Goal: Task Accomplishment & Management: Complete application form

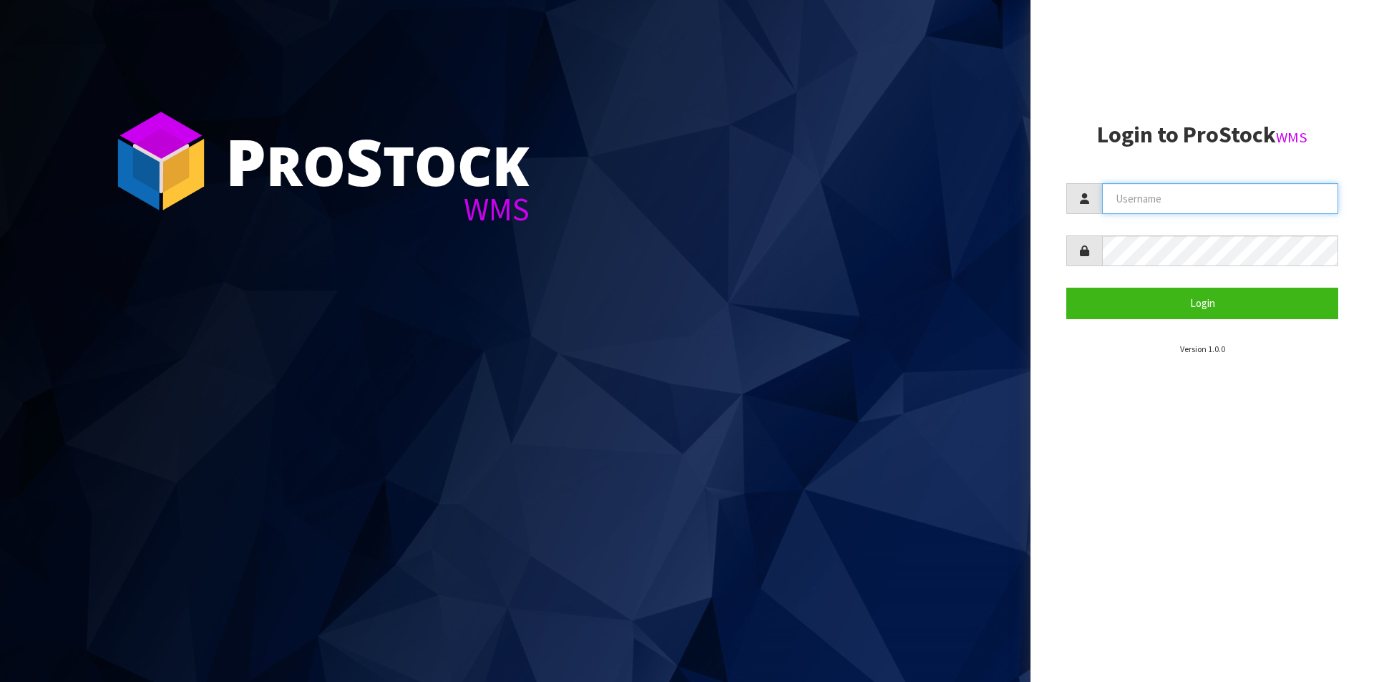
click at [1189, 201] on input "text" at bounding box center [1220, 198] width 236 height 31
type input "[PERSON_NAME][EMAIL_ADDRESS][DOMAIN_NAME]"
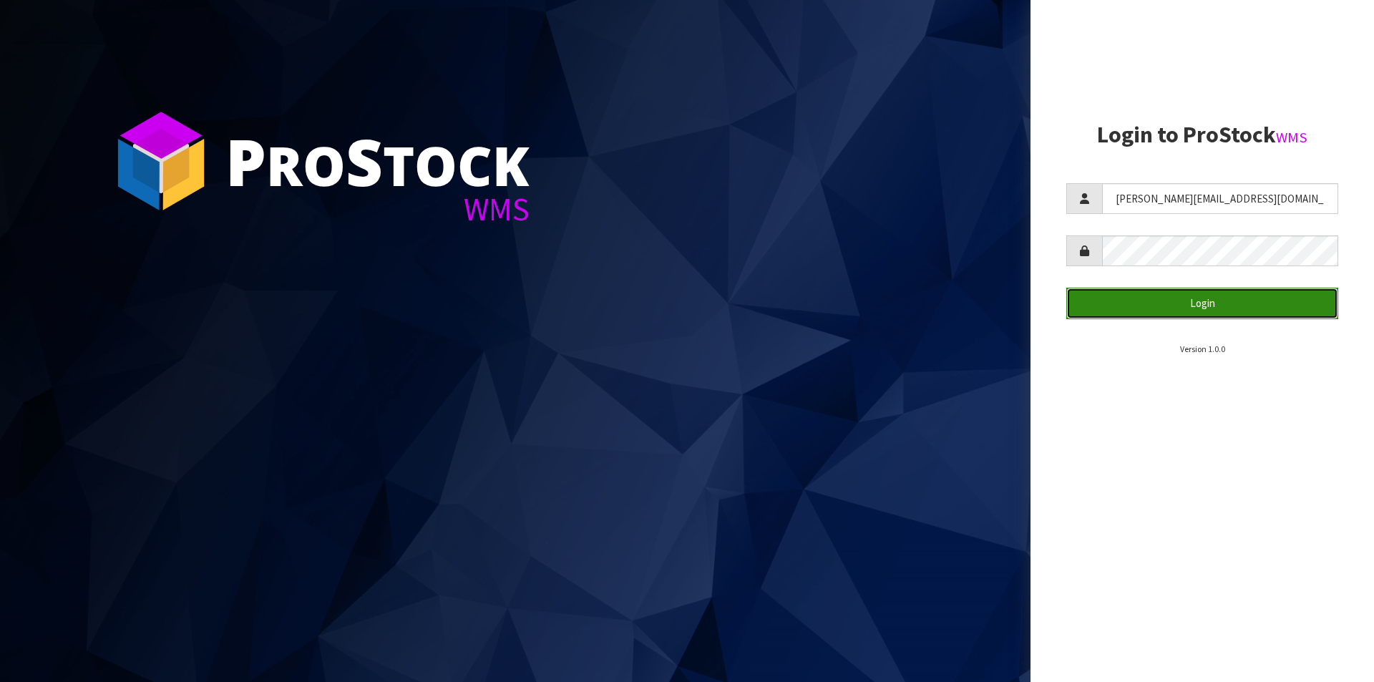
click at [1161, 304] on button "Login" at bounding box center [1202, 303] width 272 height 31
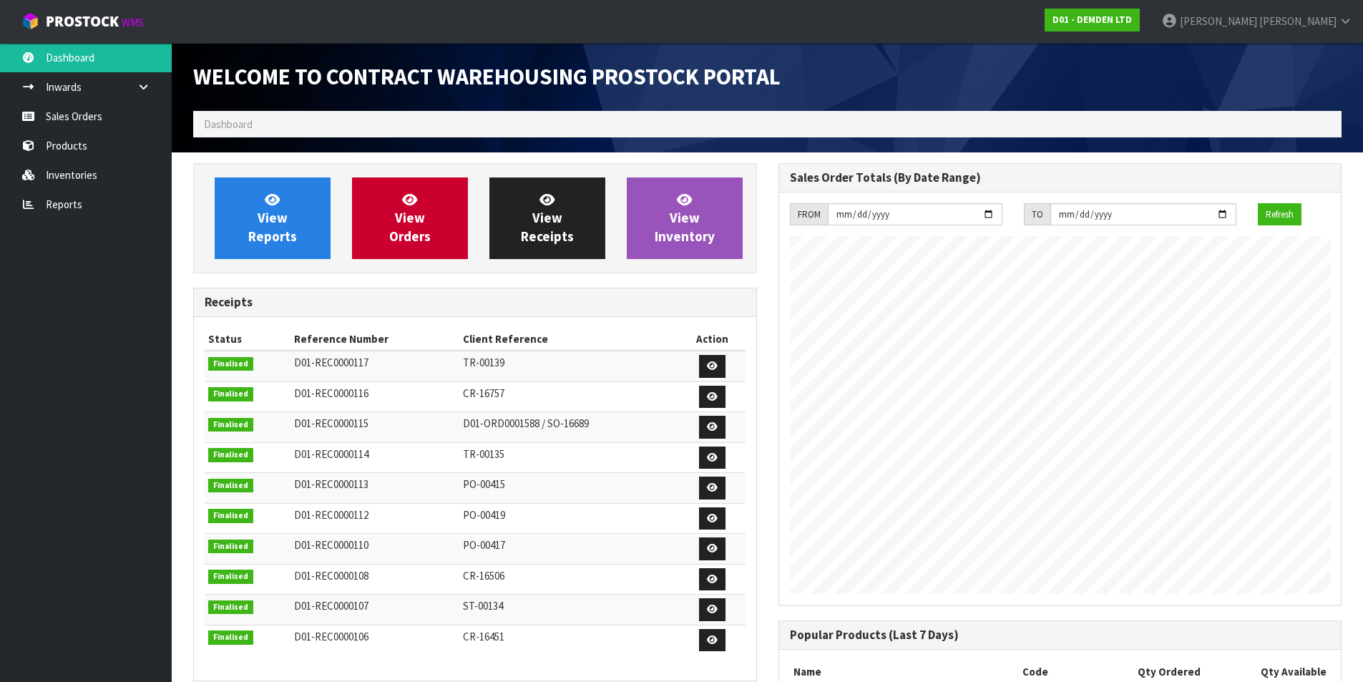
scroll to position [655, 585]
click at [406, 213] on span "View Orders" at bounding box center [410, 218] width 42 height 54
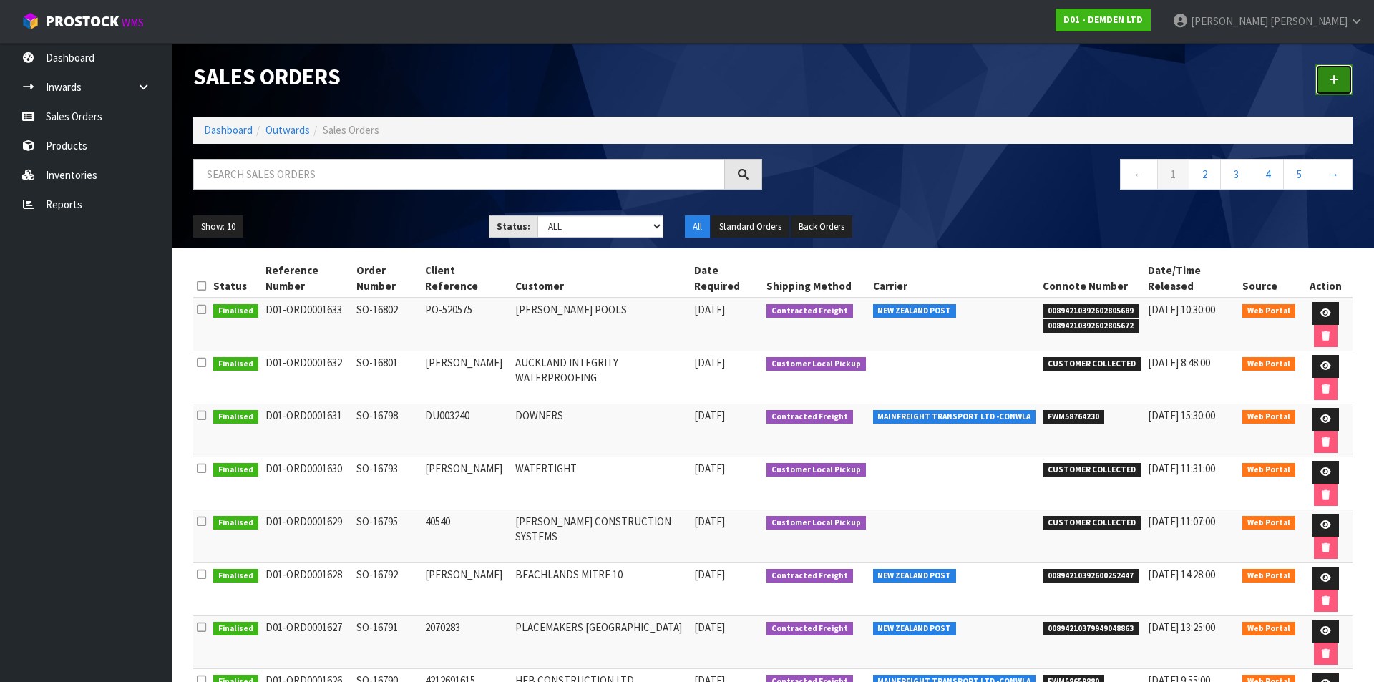
click at [1335, 84] on icon at bounding box center [1334, 79] width 10 height 11
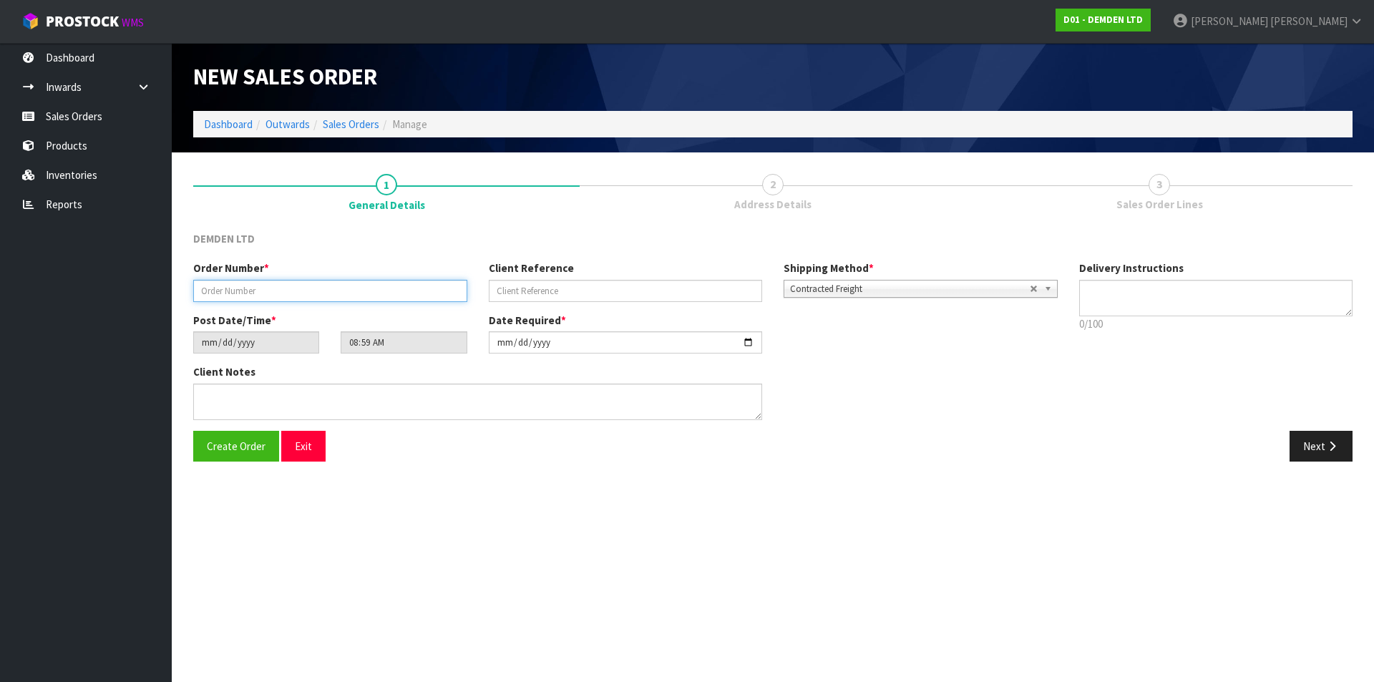
click at [289, 291] on input "text" at bounding box center [330, 291] width 274 height 22
type input "SO-16806"
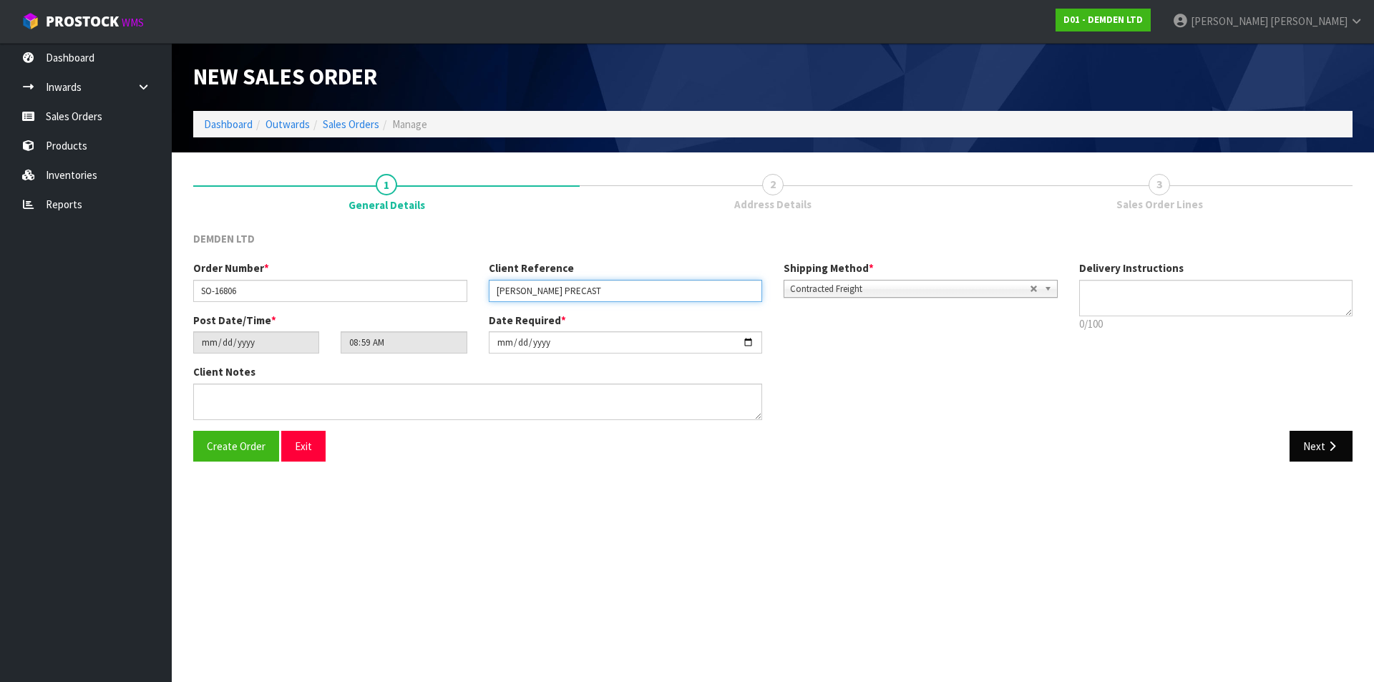
type input "[PERSON_NAME] PRECAST"
click at [1318, 442] on button "Next" at bounding box center [1321, 446] width 63 height 31
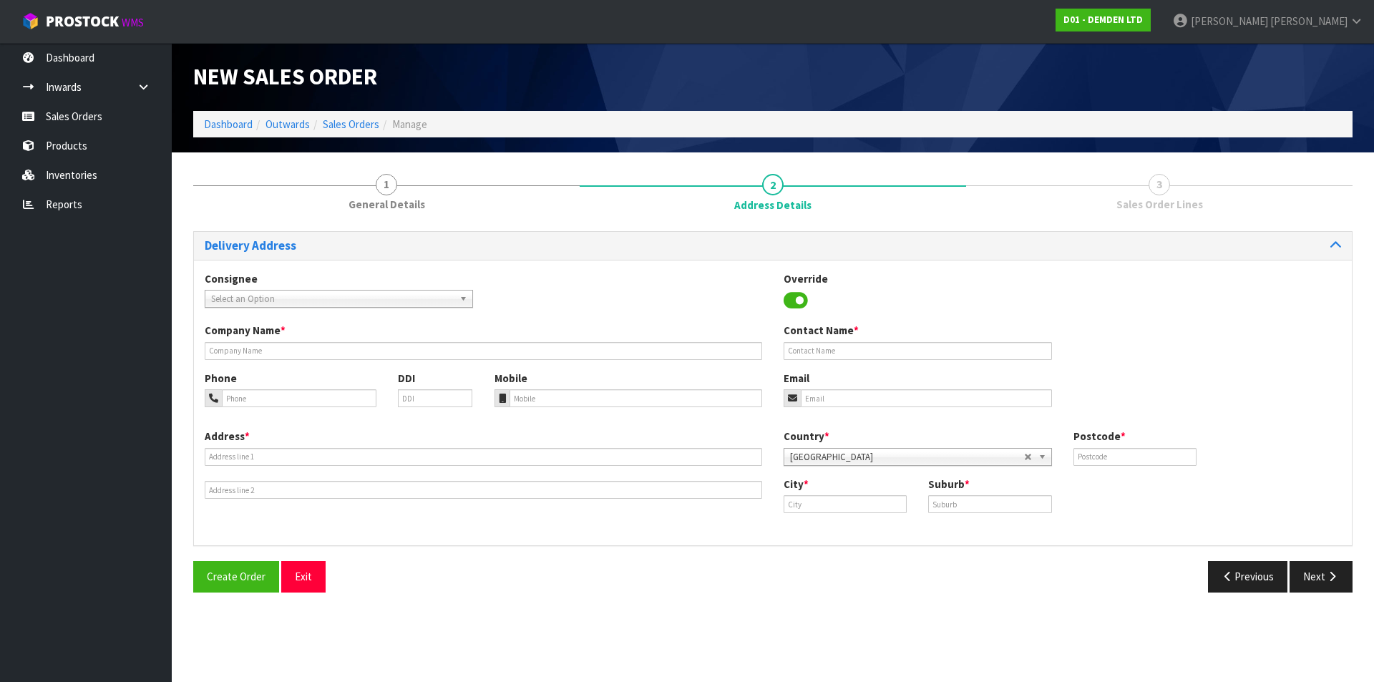
click at [345, 341] on div "Company Name *" at bounding box center [483, 341] width 579 height 36
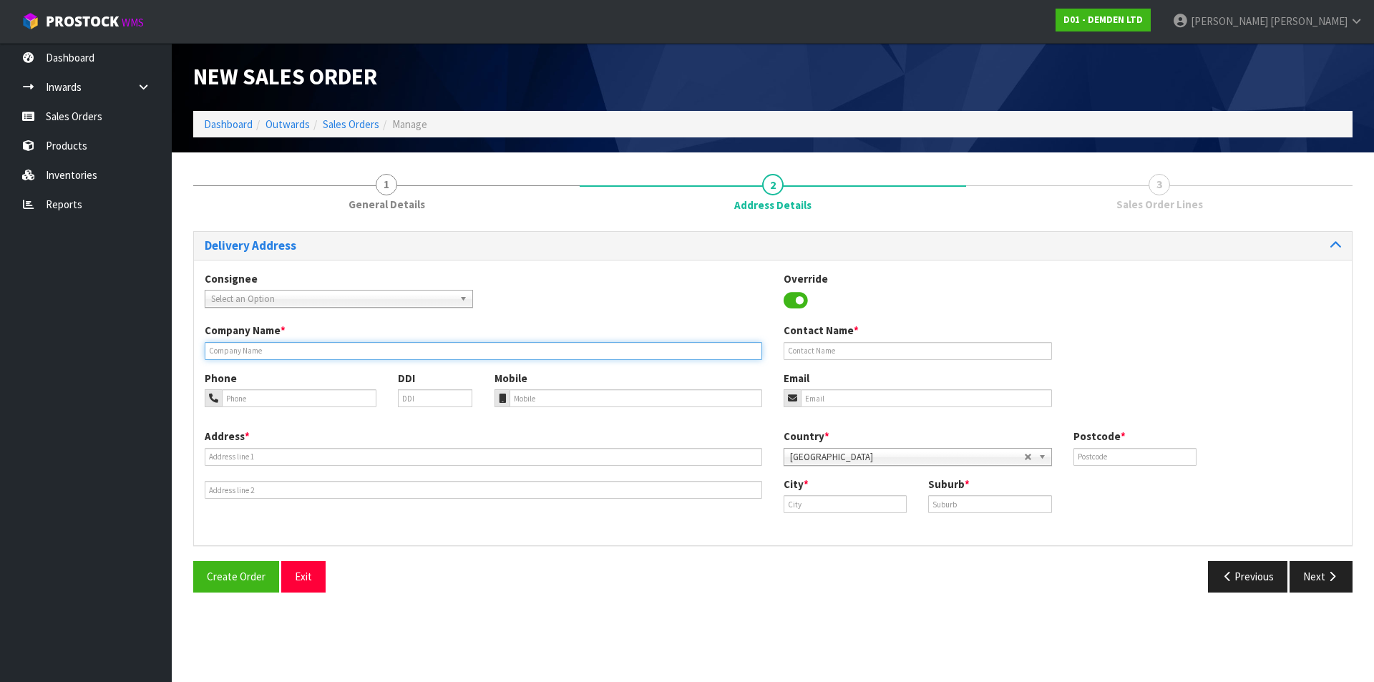
click at [344, 354] on input "text" at bounding box center [484, 351] width 558 height 18
type input "[PERSON_NAME] PRECAST"
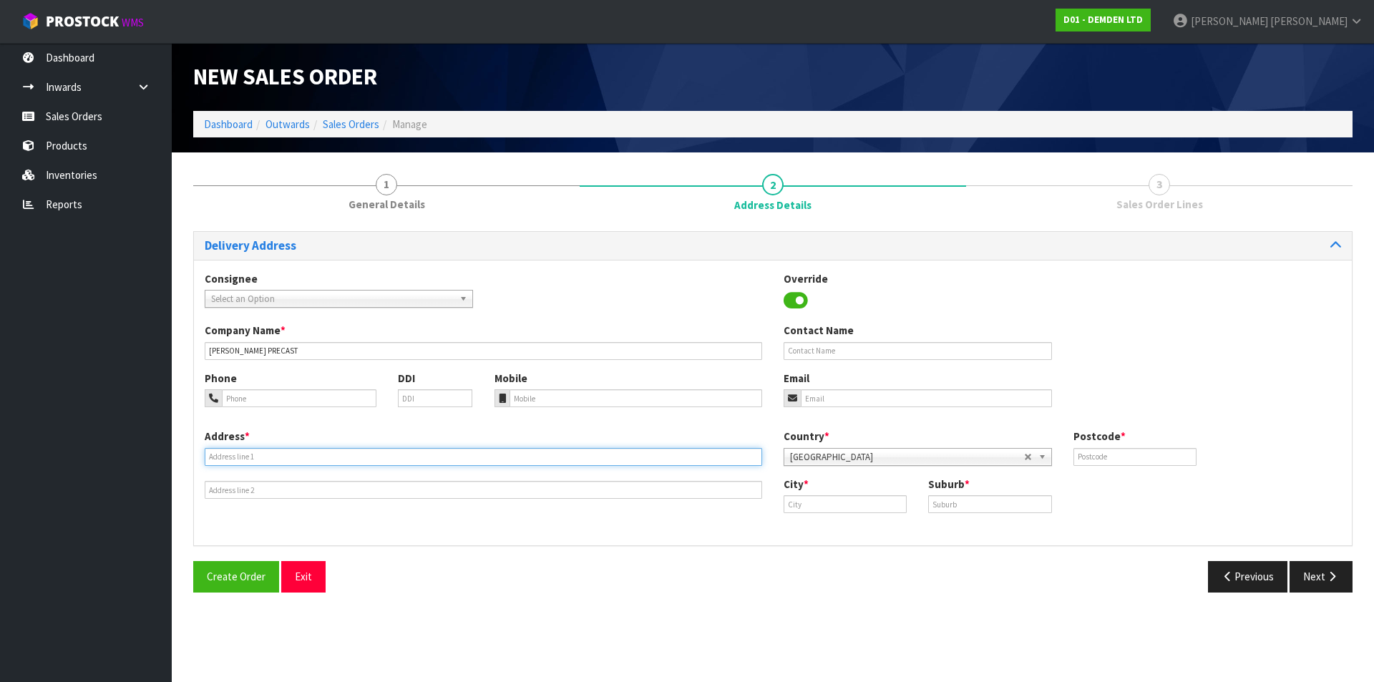
click at [356, 453] on input "text" at bounding box center [484, 457] width 558 height 18
type input "20 HERITAGE WAY"
type input "2019"
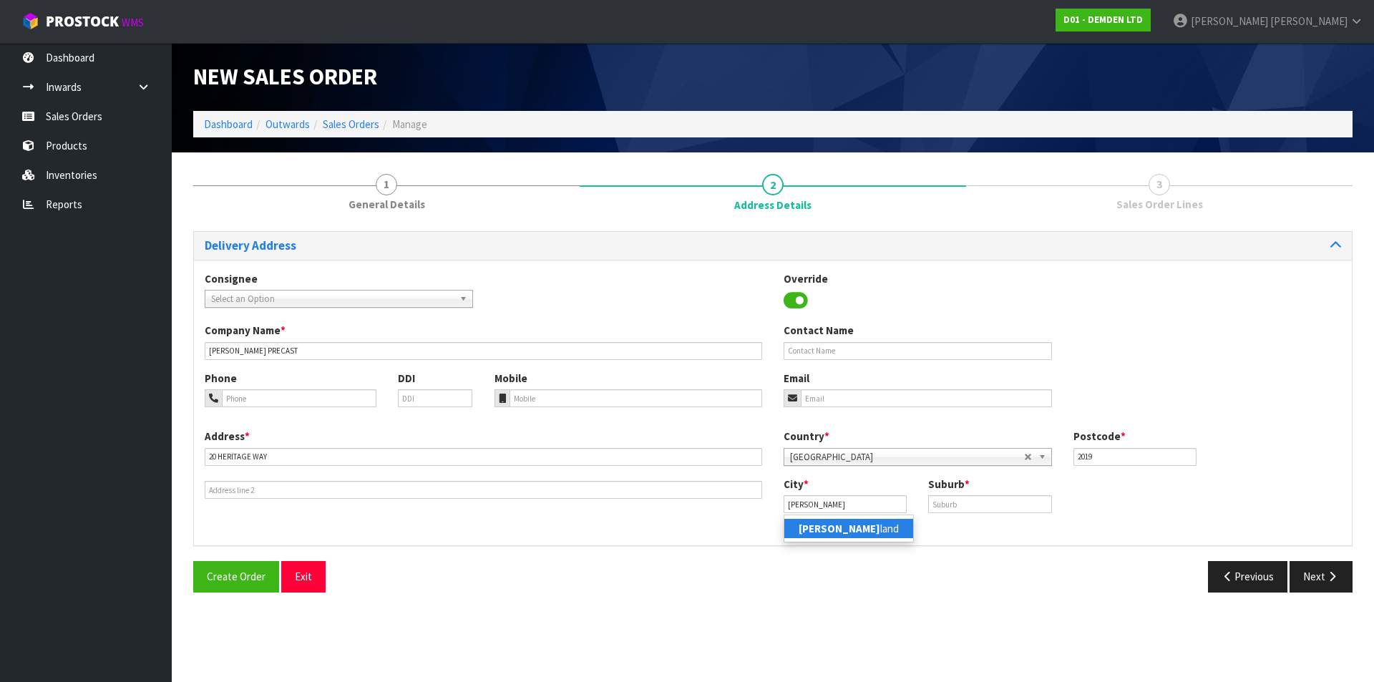
click at [849, 528] on link "[PERSON_NAME] land" at bounding box center [848, 528] width 129 height 19
type input "[GEOGRAPHIC_DATA]"
click at [967, 507] on input "text" at bounding box center [989, 504] width 123 height 18
type input "EAST TAMAKI"
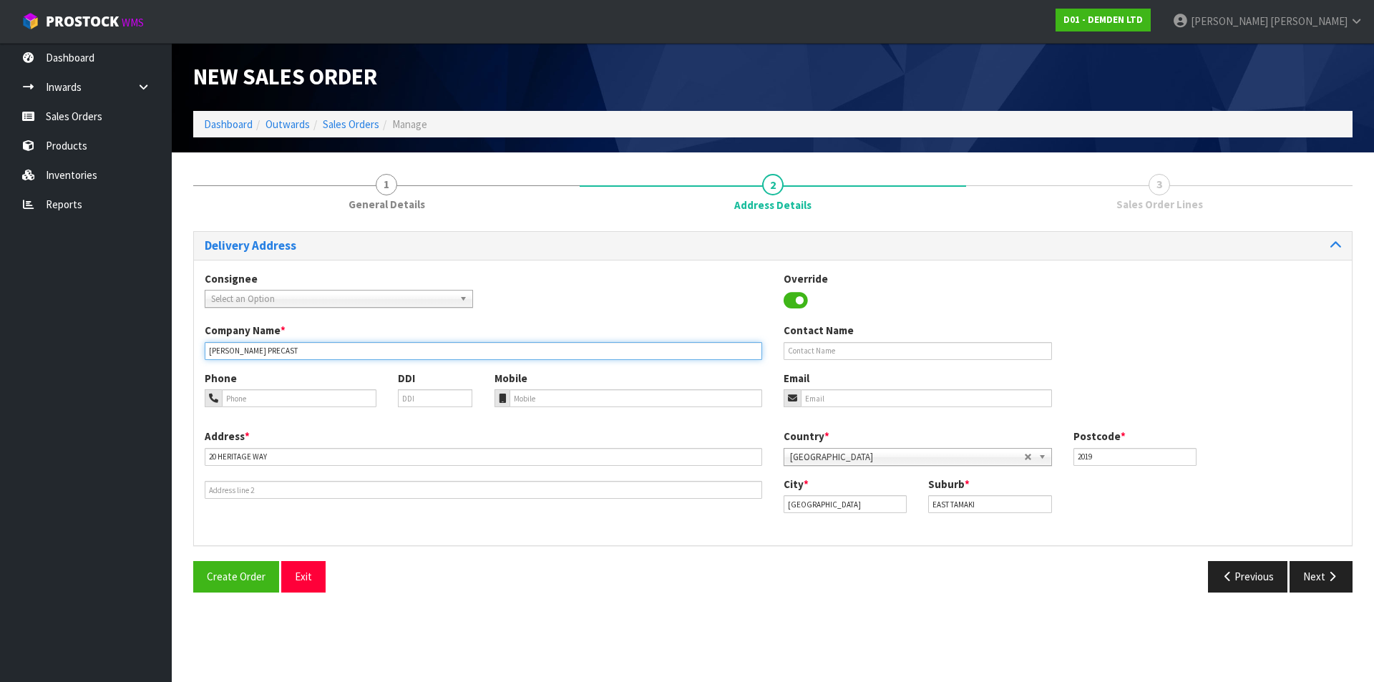
click at [317, 356] on input "[PERSON_NAME] PRECAST" at bounding box center [484, 351] width 558 height 18
type input "[PERSON_NAME] PRECAST CONSTRUCTION LTD"
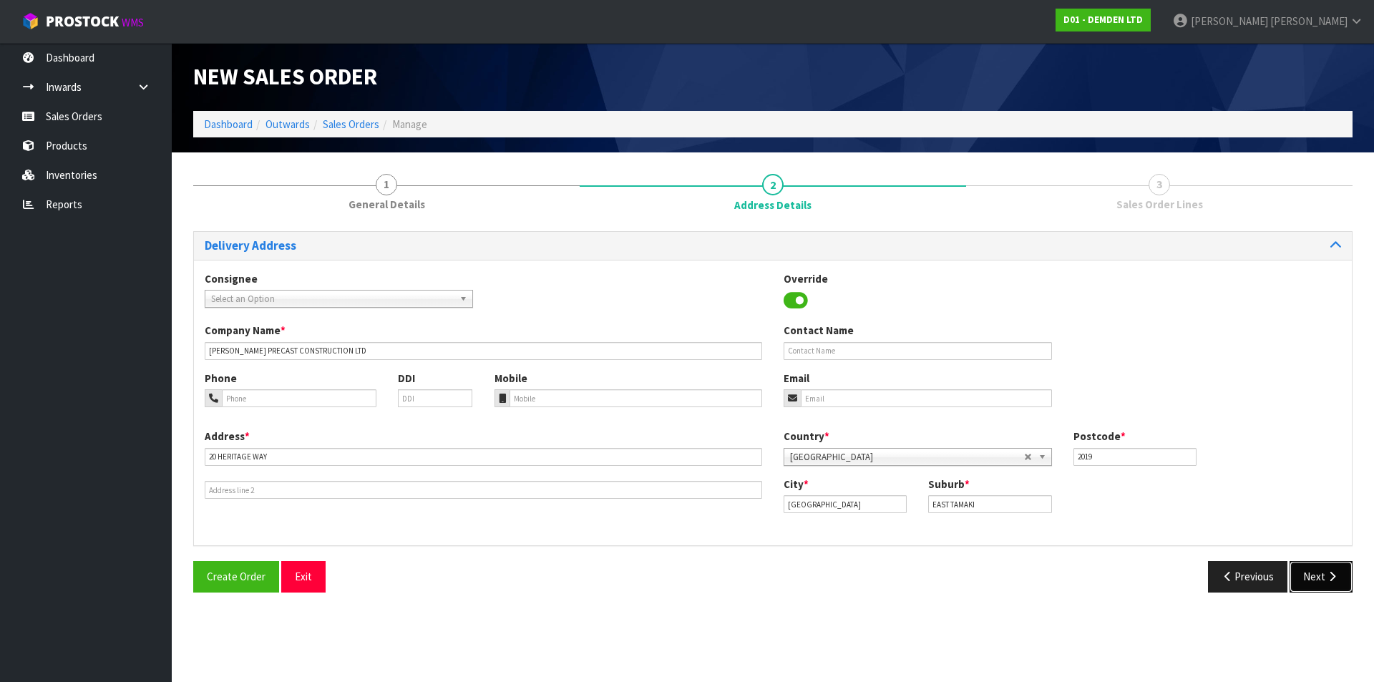
click at [1314, 570] on button "Next" at bounding box center [1321, 576] width 63 height 31
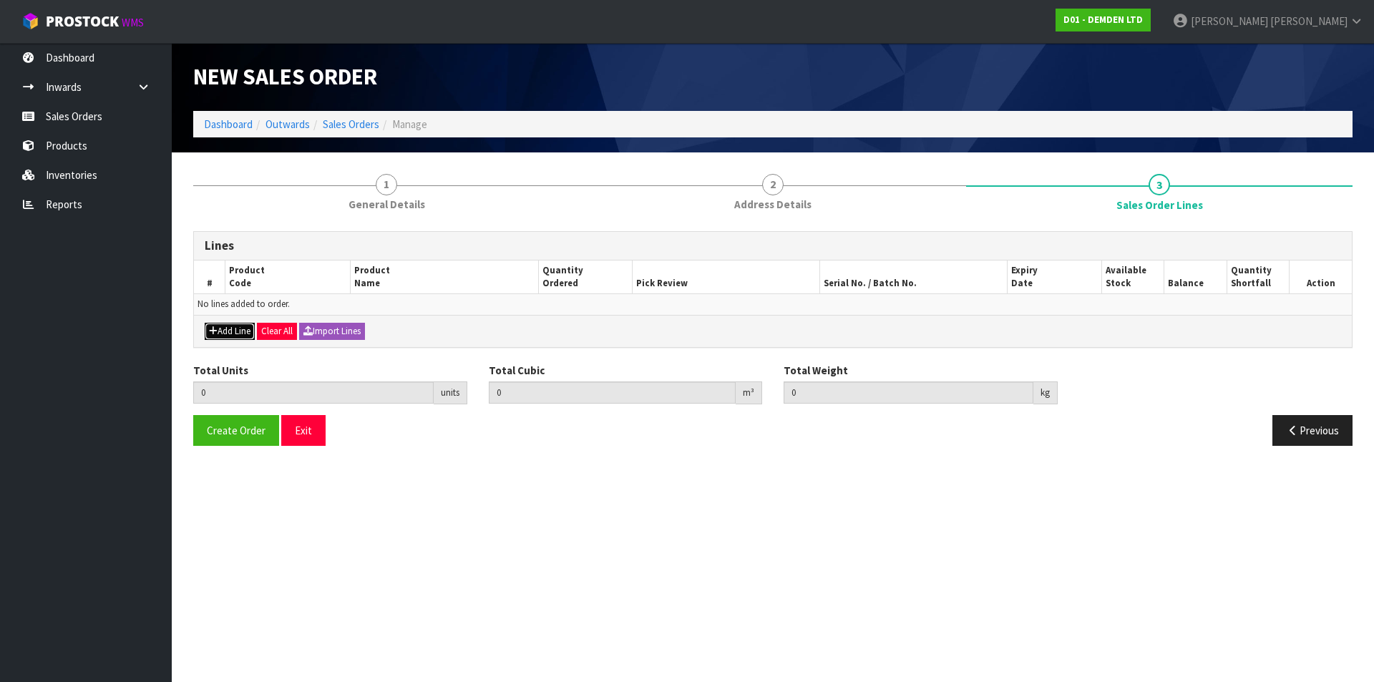
click at [233, 331] on button "Add Line" at bounding box center [230, 331] width 50 height 17
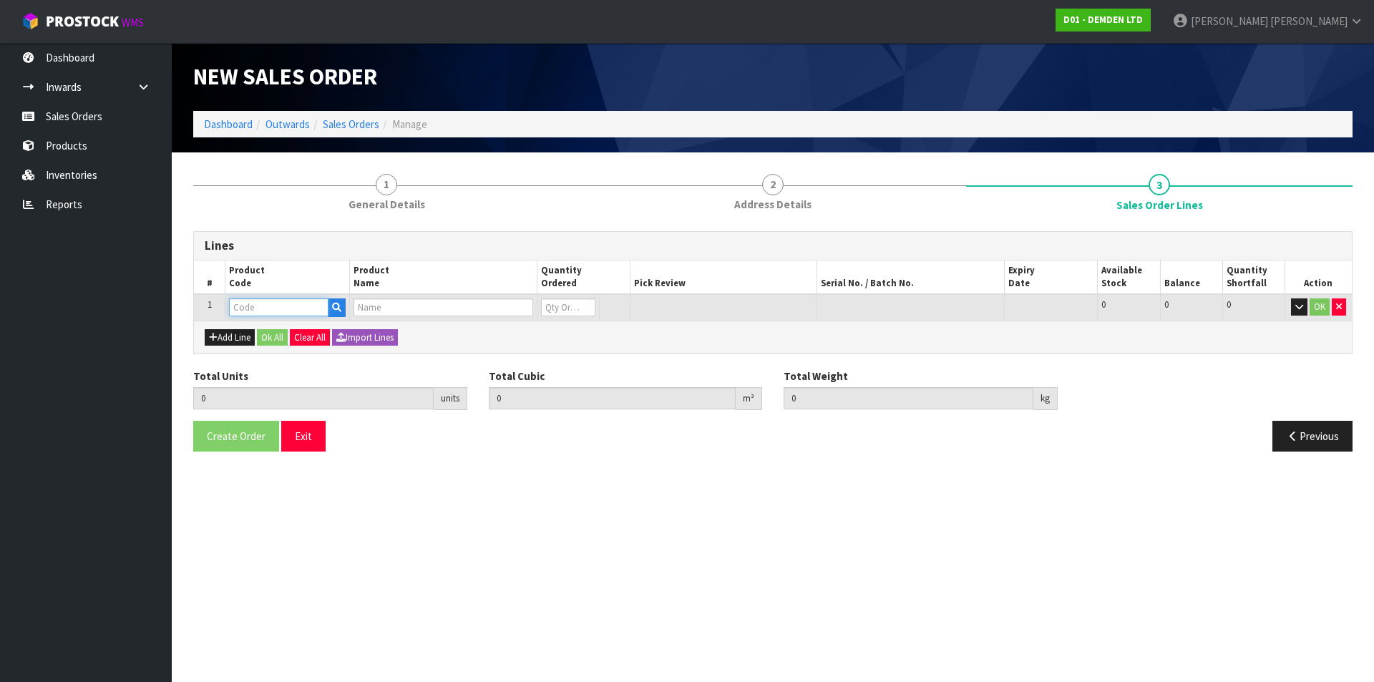
click at [243, 308] on input "text" at bounding box center [278, 307] width 99 height 18
type input "130020"
type input "0.000000"
type input "0.000"
type input "XYPEX CONCENTRATE 20KG"
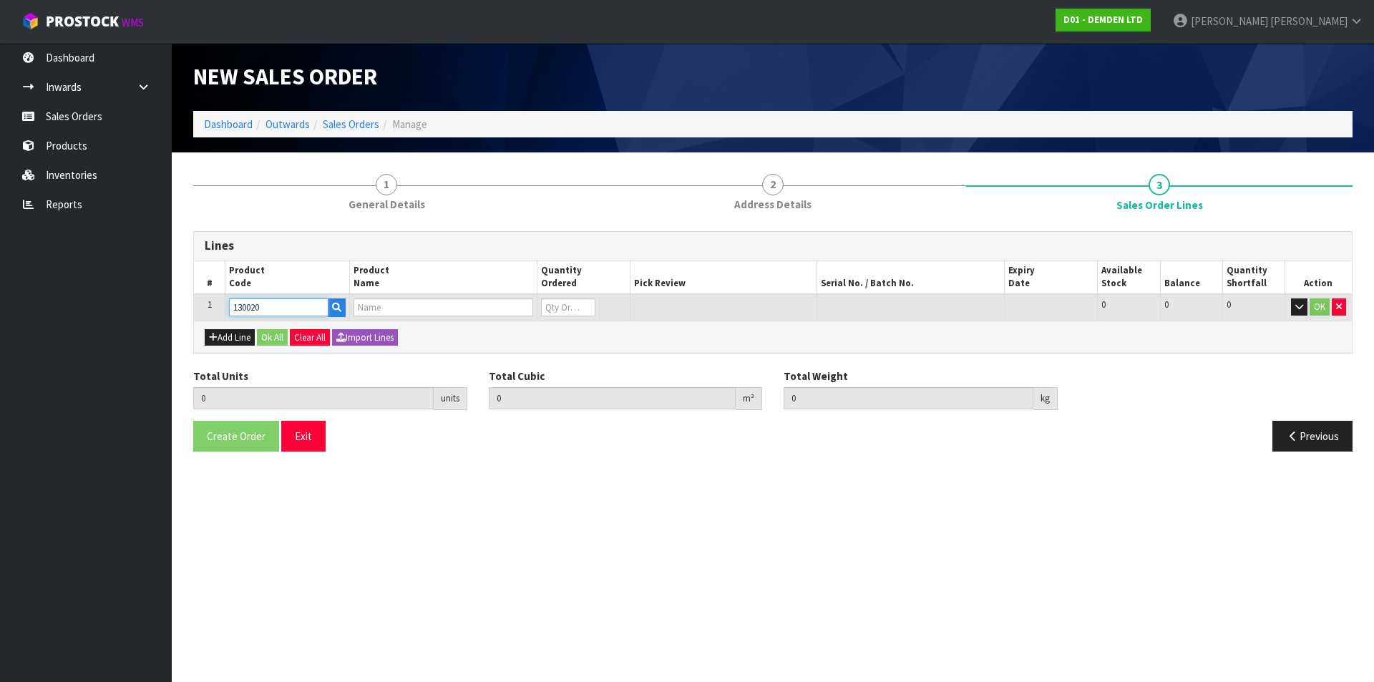
type input "0"
type input "130020"
type input "1"
type input "0.0369"
type input "20.9"
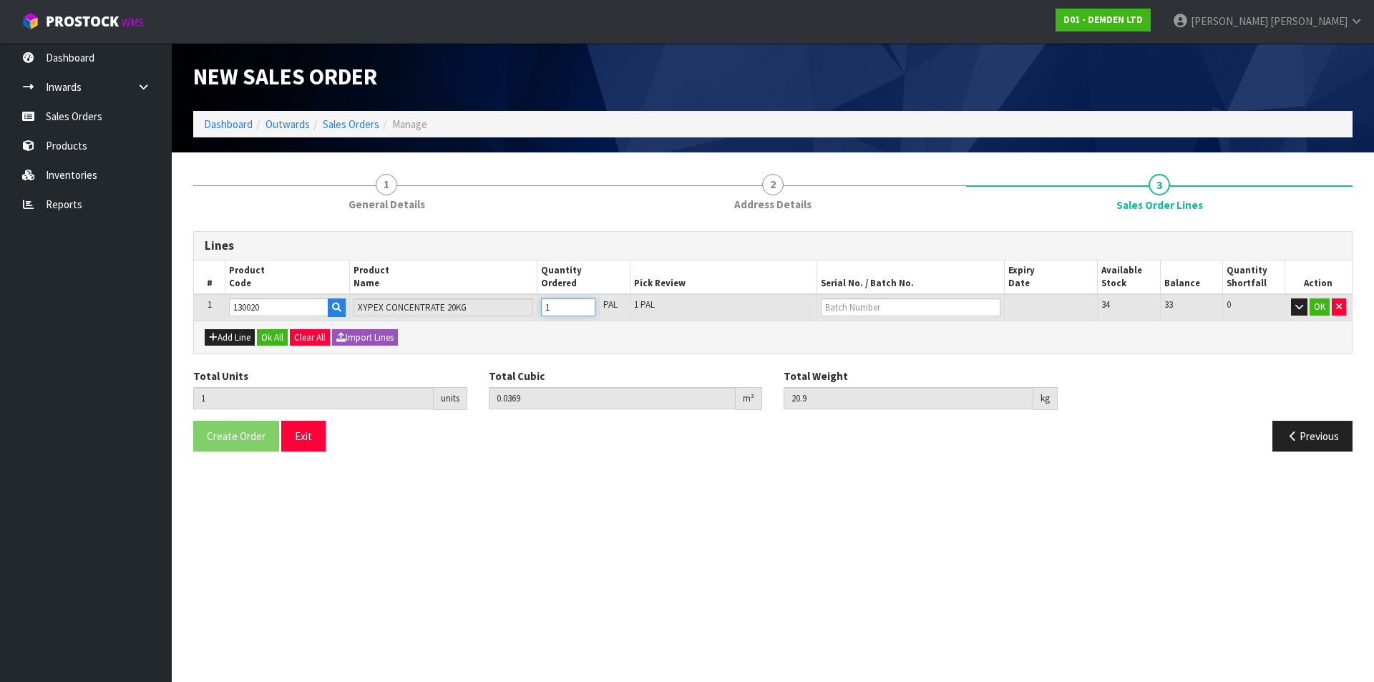
type input "1"
click at [586, 302] on input "1" at bounding box center [568, 307] width 54 height 18
type input "2"
type input "0.0738"
type input "41.8"
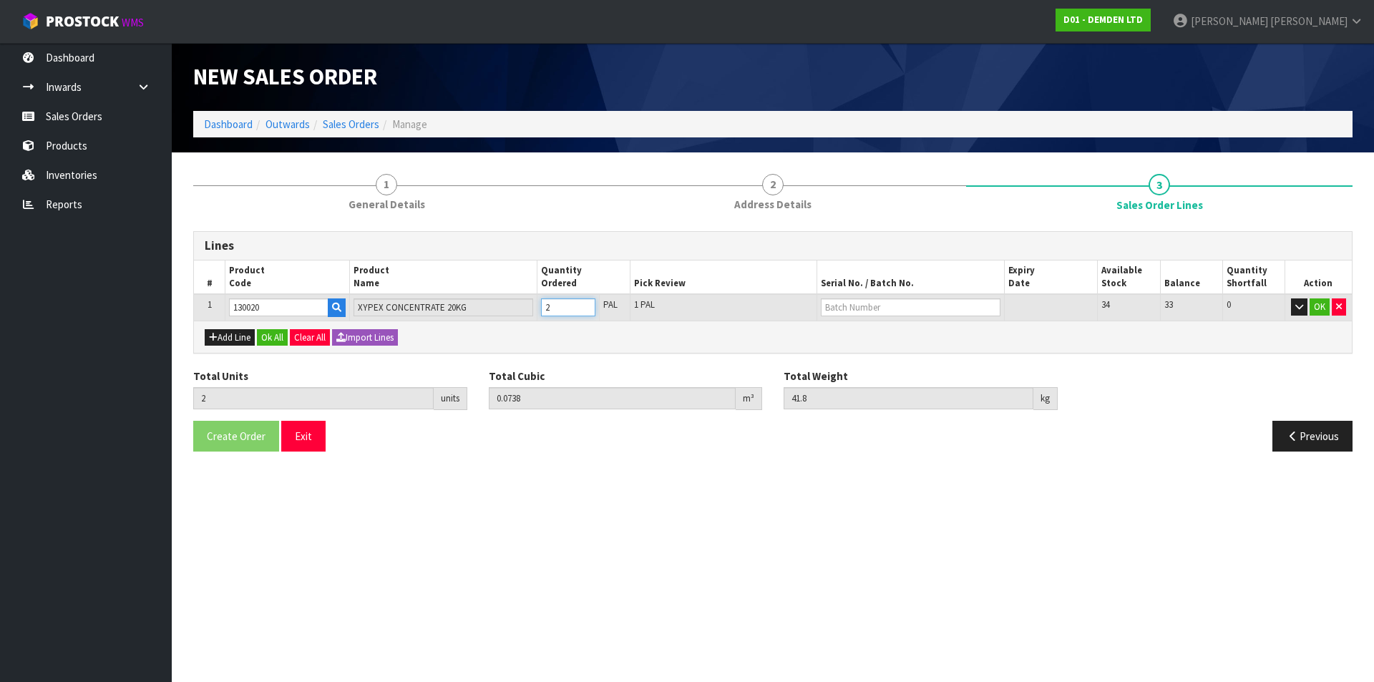
type input "2"
click at [586, 302] on input "2" at bounding box center [568, 307] width 54 height 18
click at [857, 308] on input "text" at bounding box center [910, 307] width 179 height 18
click at [861, 336] on link "02225AJ" at bounding box center [878, 331] width 113 height 19
type input "02225AJ"
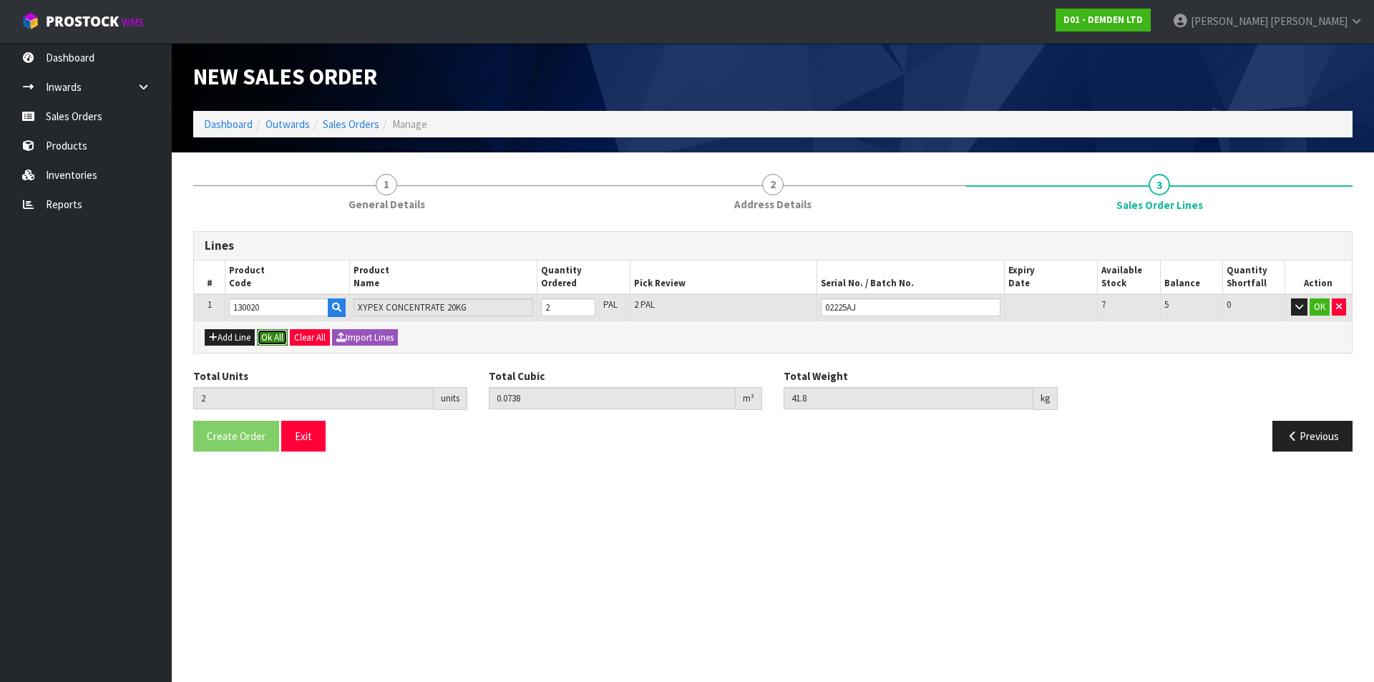
drag, startPoint x: 280, startPoint y: 337, endPoint x: 276, endPoint y: 347, distance: 10.9
click at [279, 338] on button "Ok All" at bounding box center [272, 337] width 31 height 17
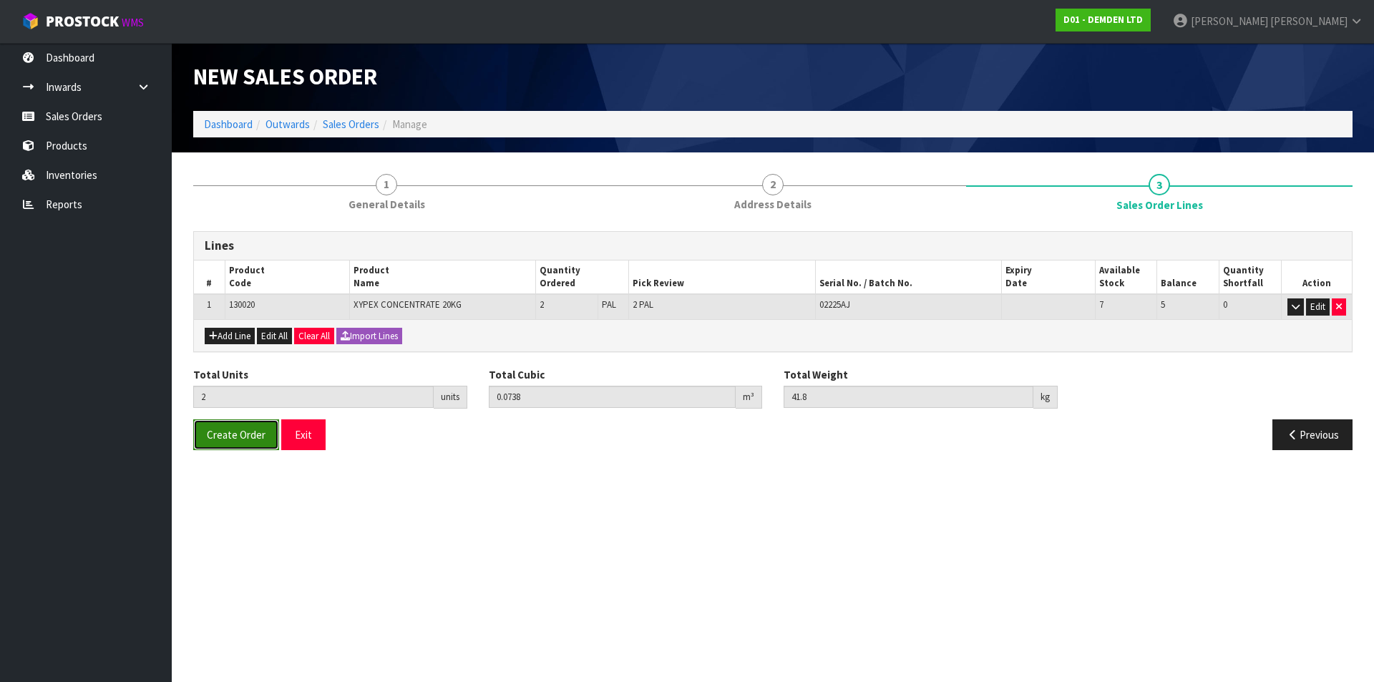
click at [243, 440] on span "Create Order" at bounding box center [236, 435] width 59 height 14
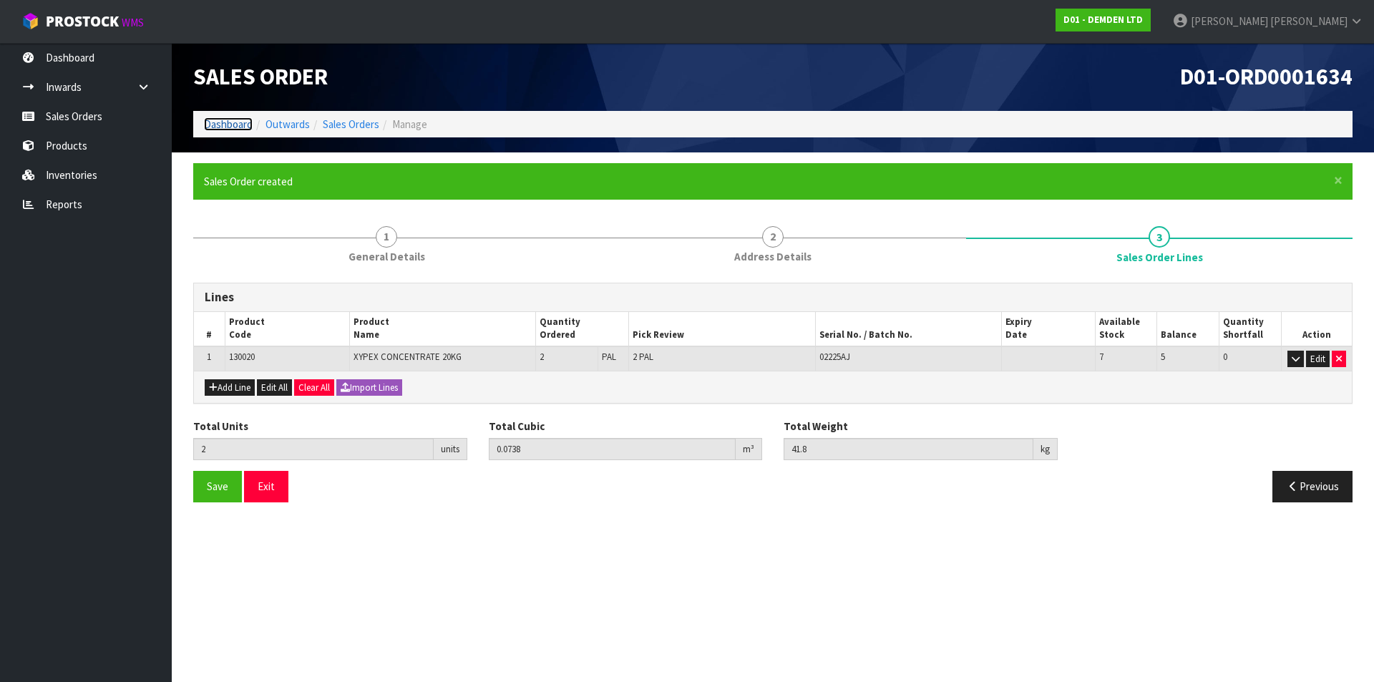
click at [229, 126] on link "Dashboard" at bounding box center [228, 124] width 49 height 14
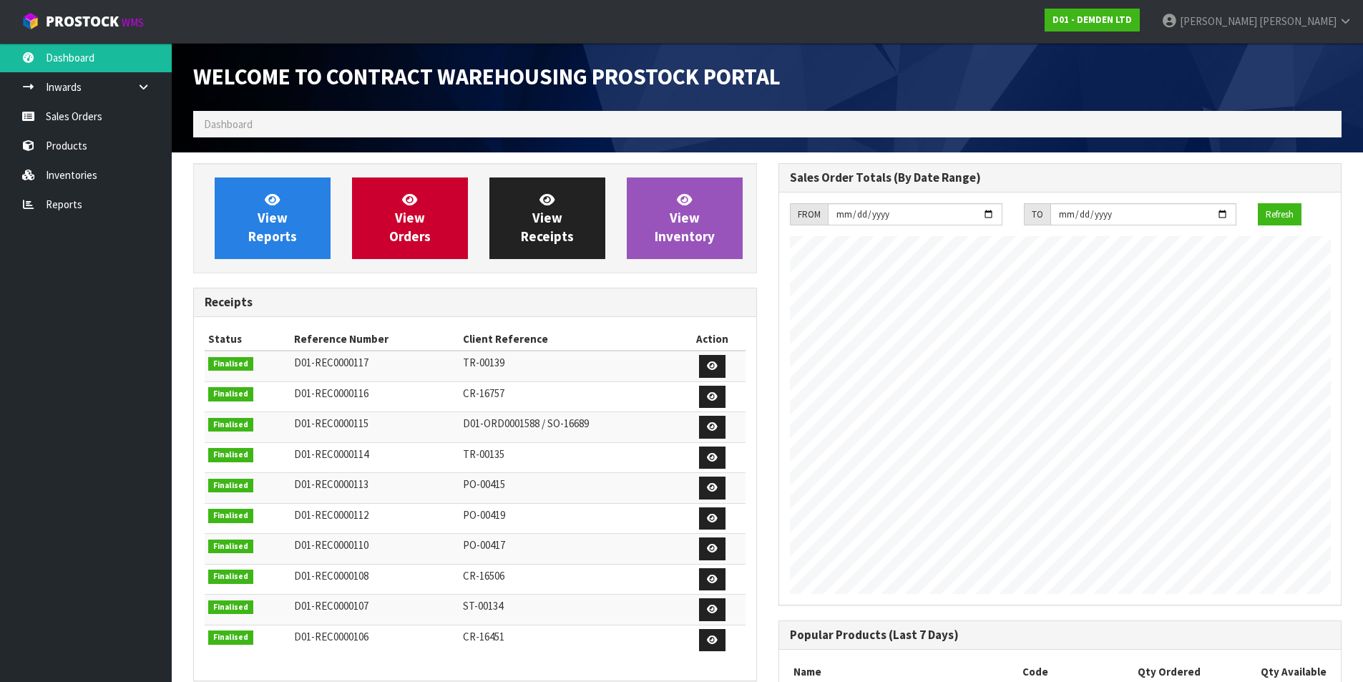
scroll to position [655, 585]
